Goal: Information Seeking & Learning: Find specific fact

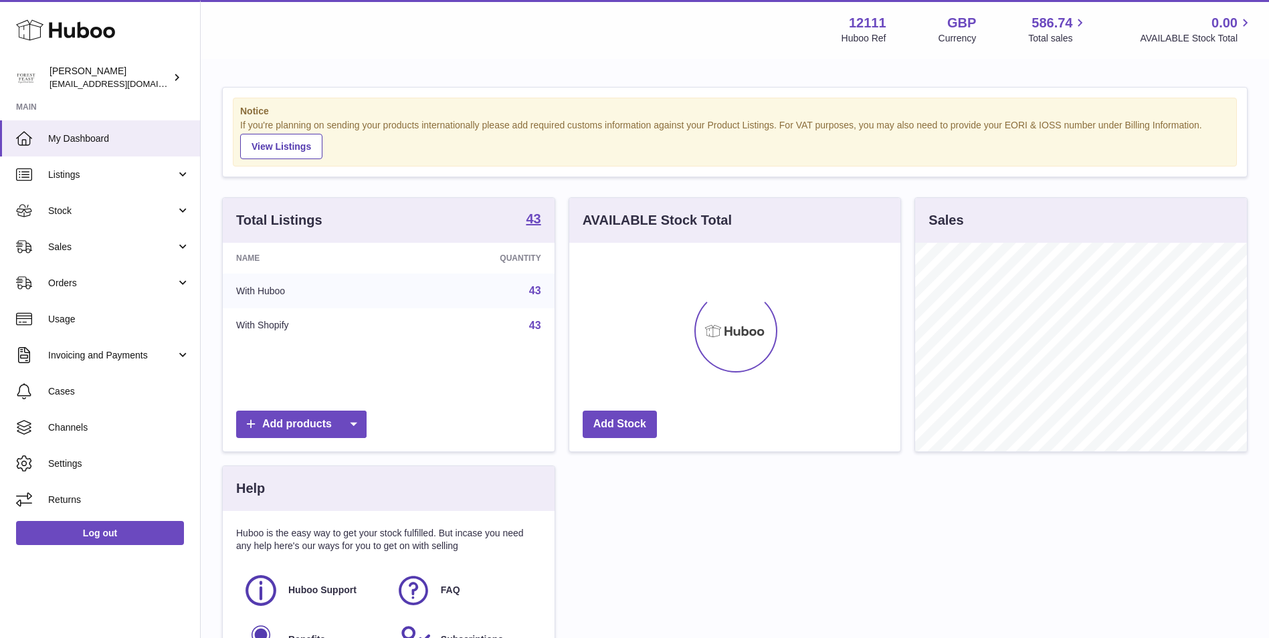
scroll to position [209, 331]
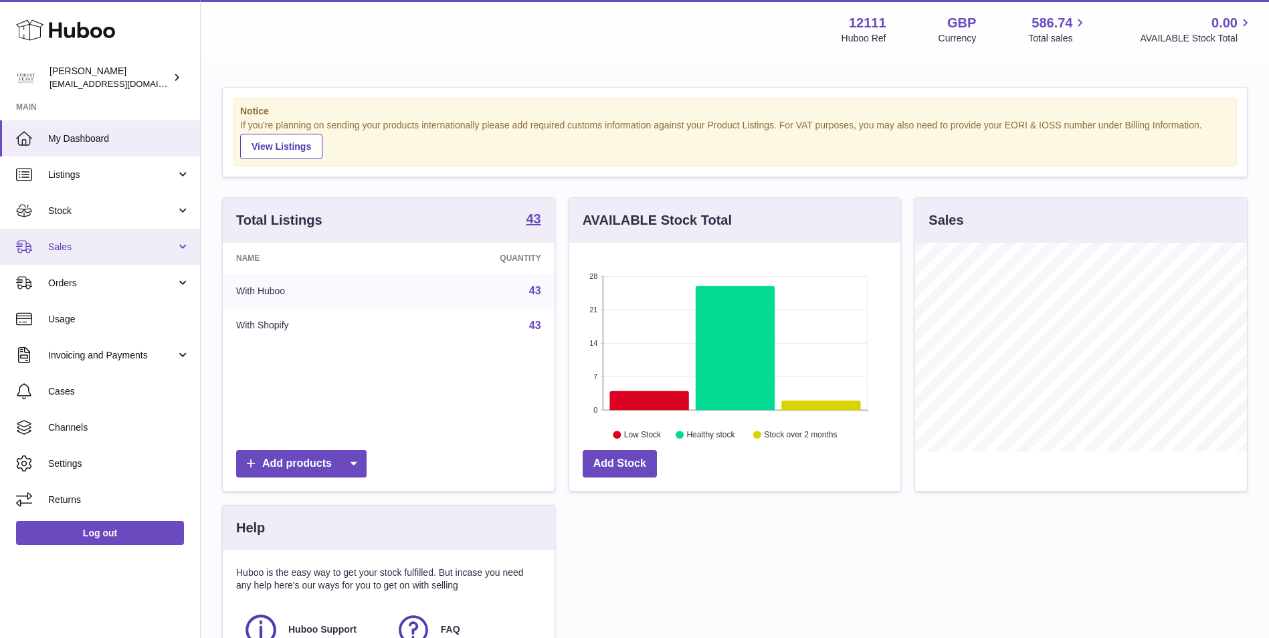
click at [116, 257] on link "Sales" at bounding box center [100, 247] width 200 height 36
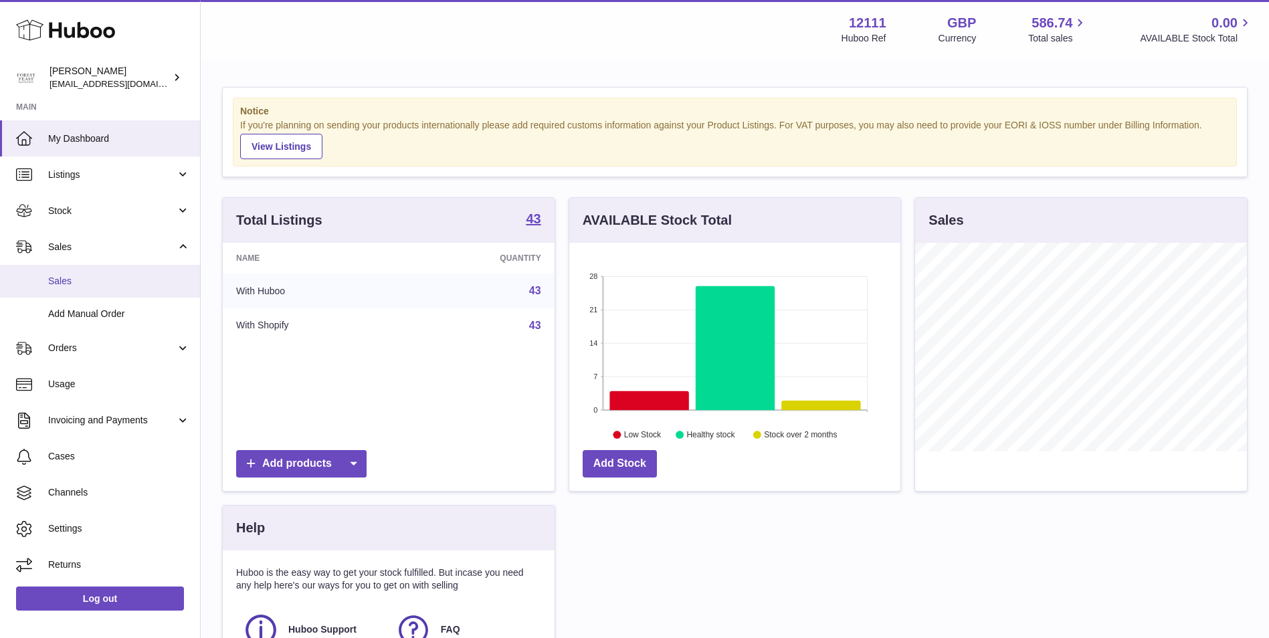
click at [120, 288] on link "Sales" at bounding box center [100, 281] width 200 height 33
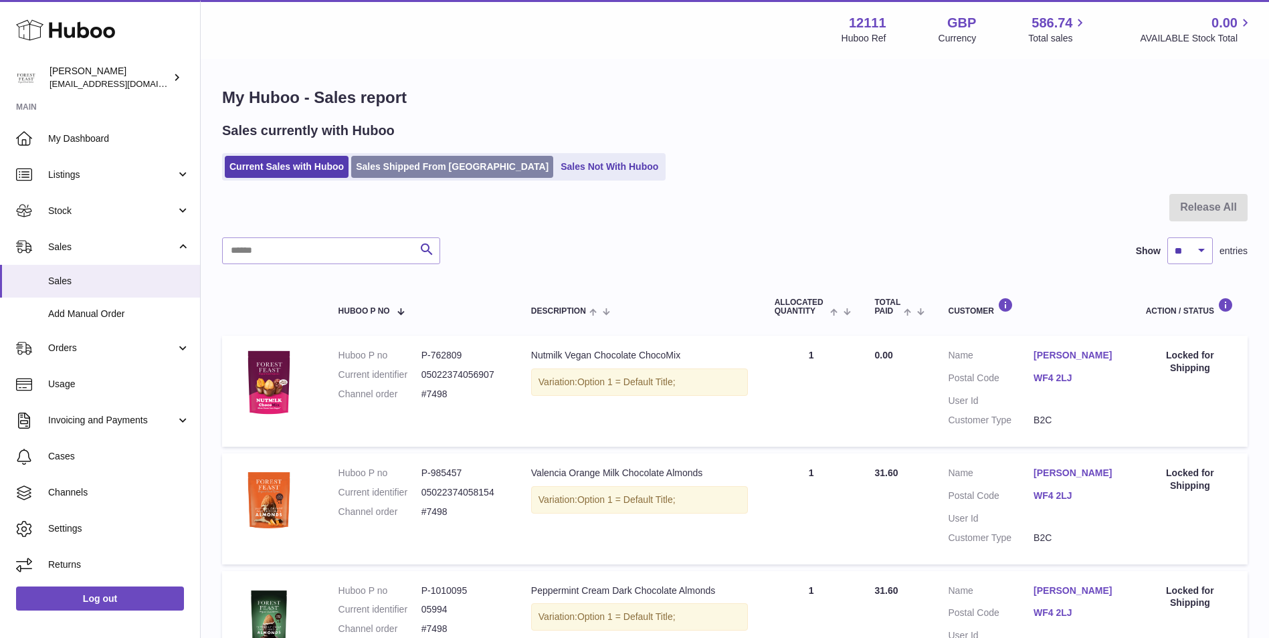
click at [424, 173] on link "Sales Shipped From Huboo" at bounding box center [452, 167] width 202 height 22
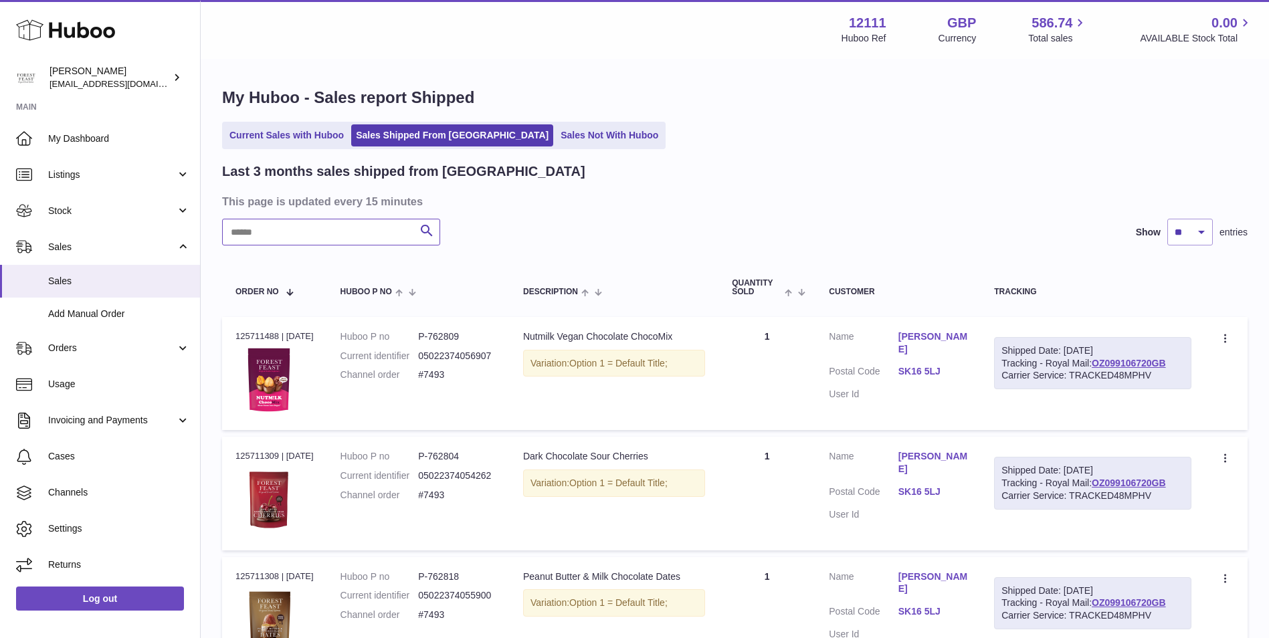
click at [363, 235] on input "text" at bounding box center [331, 232] width 218 height 27
type input "****"
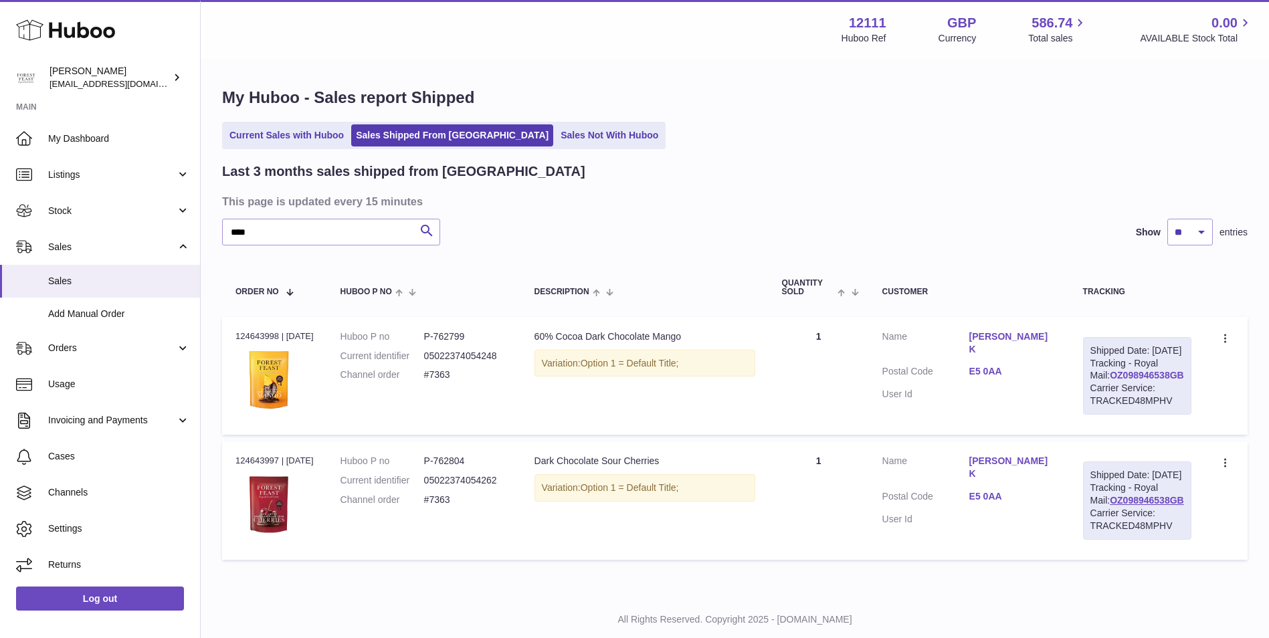
click at [1154, 380] on link "OZ098946538GB" at bounding box center [1146, 375] width 74 height 11
click at [998, 365] on link "E5 0AA" at bounding box center [1012, 371] width 87 height 13
click at [1000, 365] on link "E5 0AA" at bounding box center [1012, 371] width 87 height 13
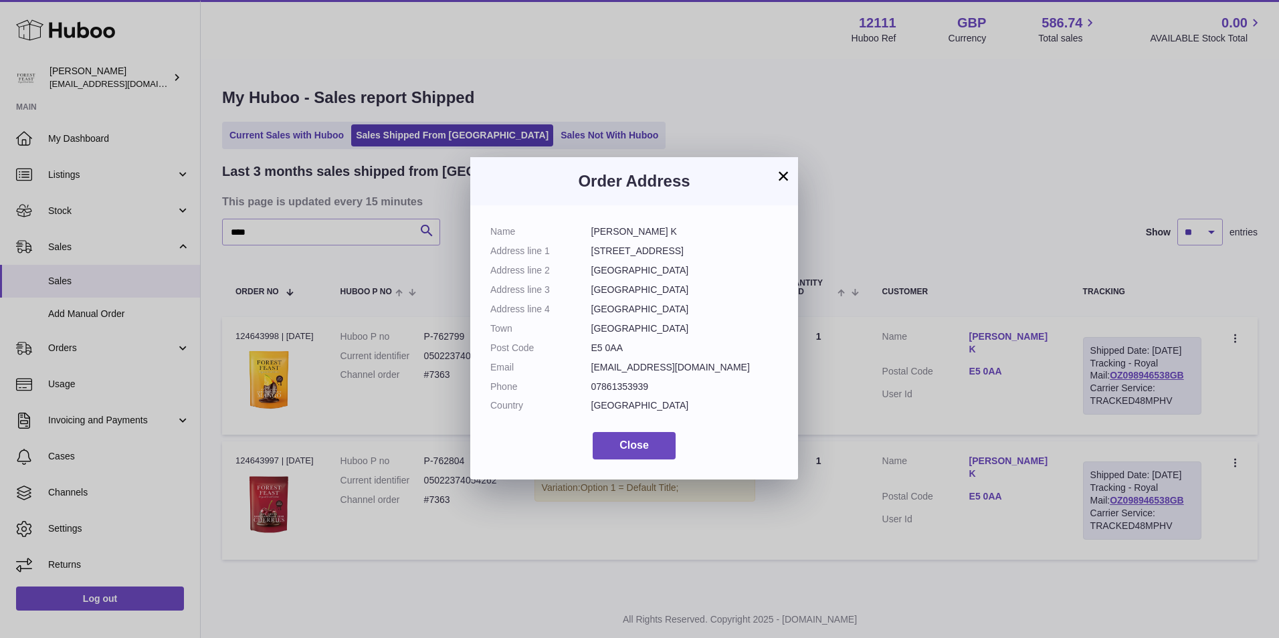
drag, startPoint x: 625, startPoint y: 348, endPoint x: 582, endPoint y: 348, distance: 43.5
click at [582, 348] on dl "Name Huban K Address line 1 31 Pond Farm Estate Address line 2 Millfields Road …" at bounding box center [634, 321] width 288 height 193
copy dl "E5 0AA"
click at [656, 437] on button "Close" at bounding box center [633, 445] width 83 height 27
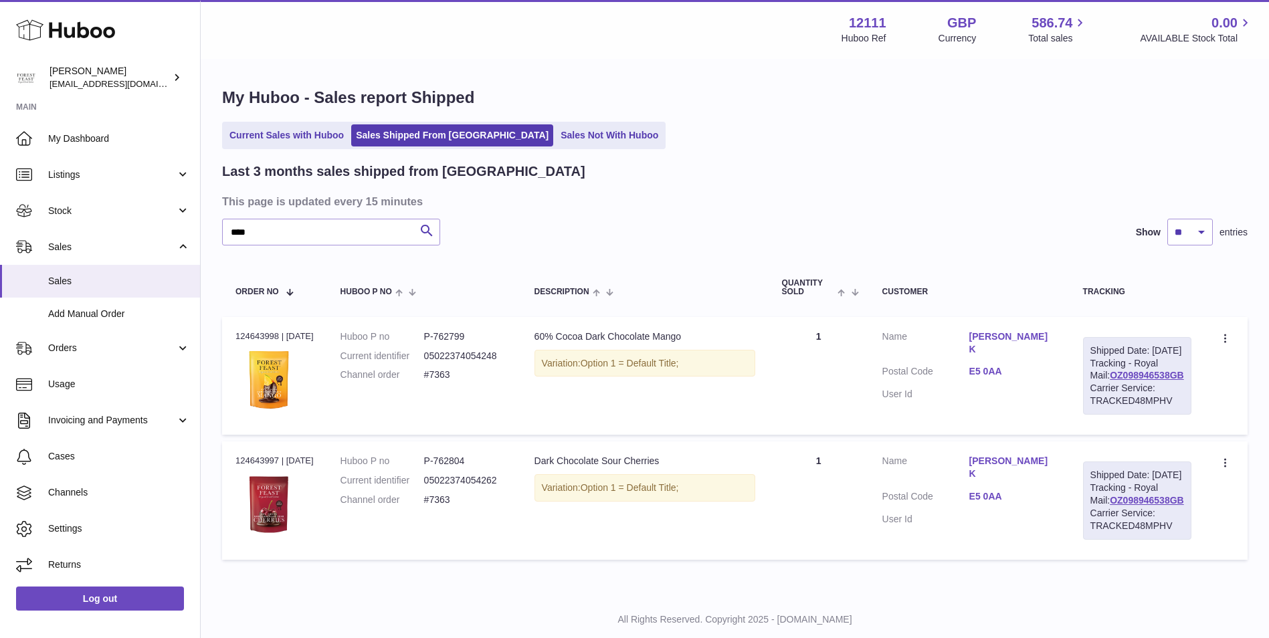
click at [1000, 365] on link "E5 0AA" at bounding box center [1012, 371] width 87 height 13
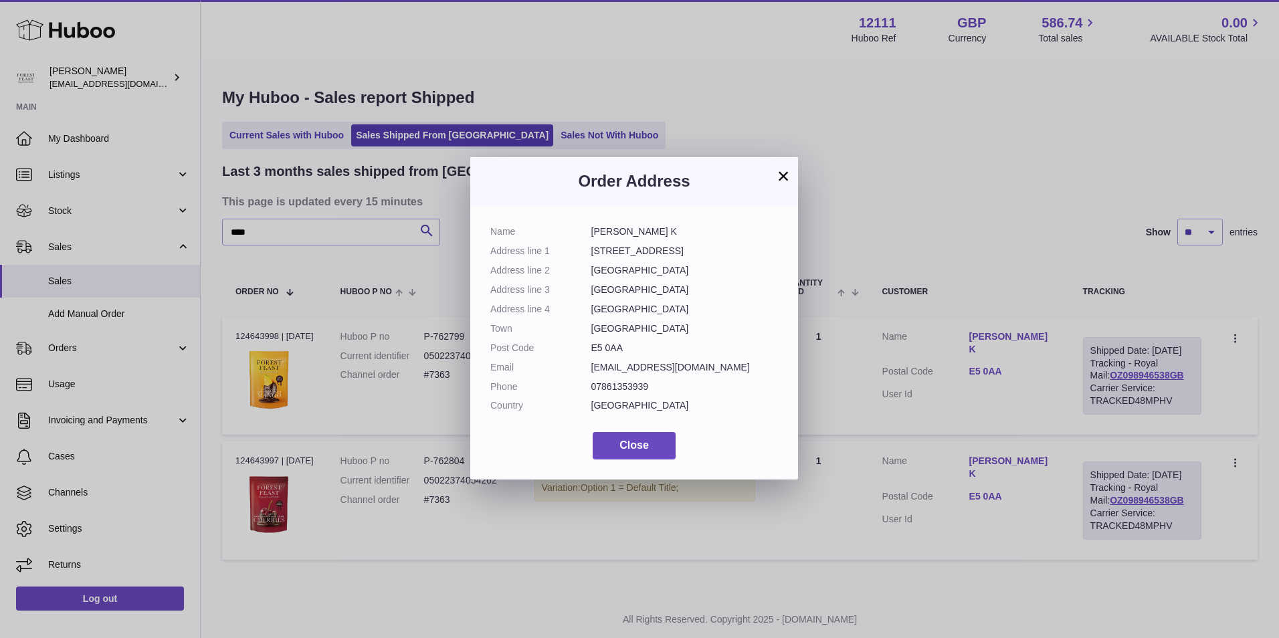
drag, startPoint x: 630, startPoint y: 348, endPoint x: 591, endPoint y: 348, distance: 38.8
click at [591, 348] on dd "E5 0AA" at bounding box center [684, 348] width 187 height 13
copy dd "E5 0AA"
click at [696, 292] on dd "London" at bounding box center [684, 290] width 187 height 13
click at [598, 347] on dd "E5 0AA" at bounding box center [684, 348] width 187 height 13
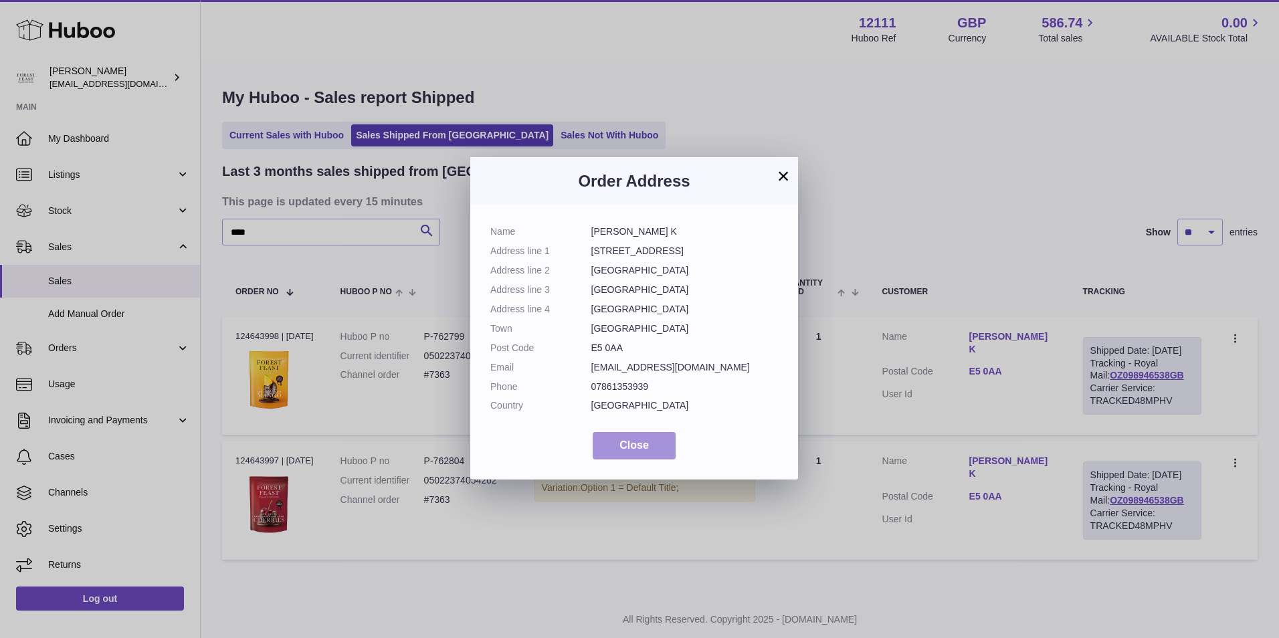
click at [633, 450] on span "Close" at bounding box center [633, 444] width 29 height 11
